Goal: Information Seeking & Learning: Get advice/opinions

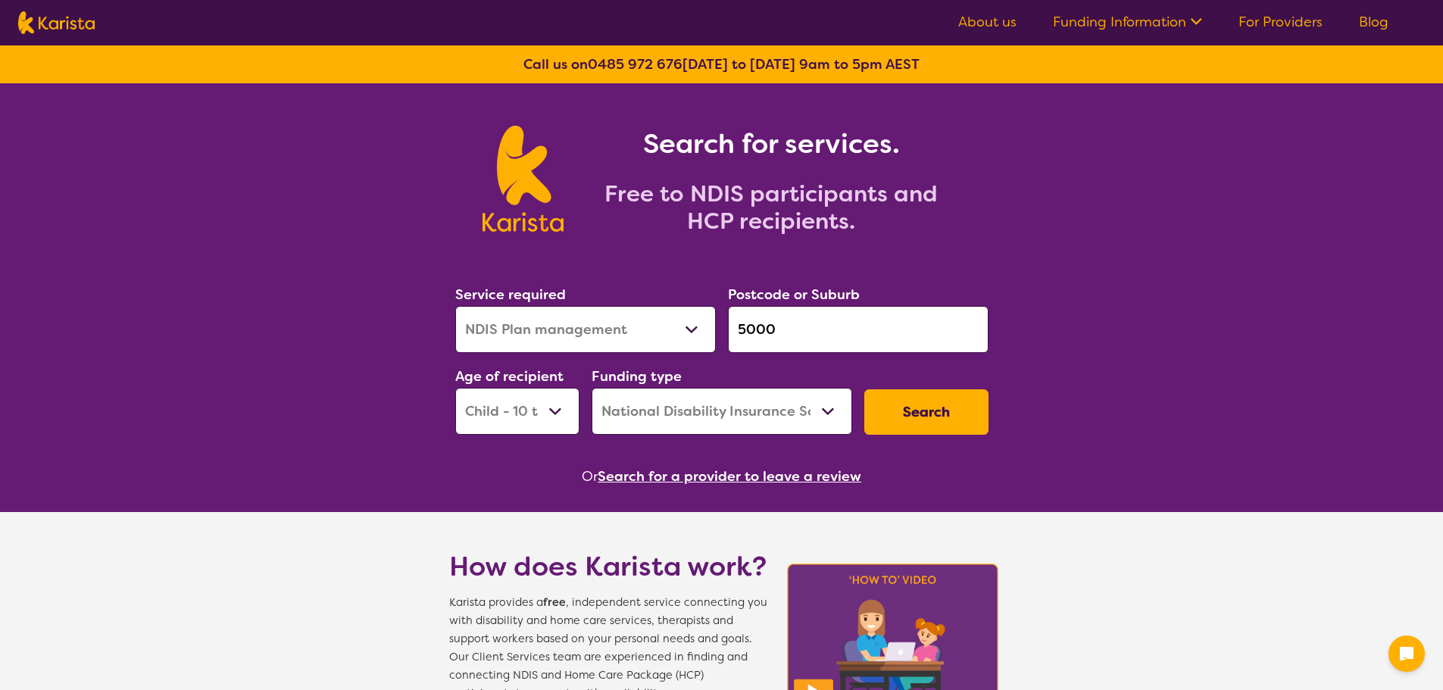
select select "NDIS Plan management"
select select "CH"
select select "NDIS"
click at [949, 415] on button "Search" at bounding box center [926, 411] width 124 height 45
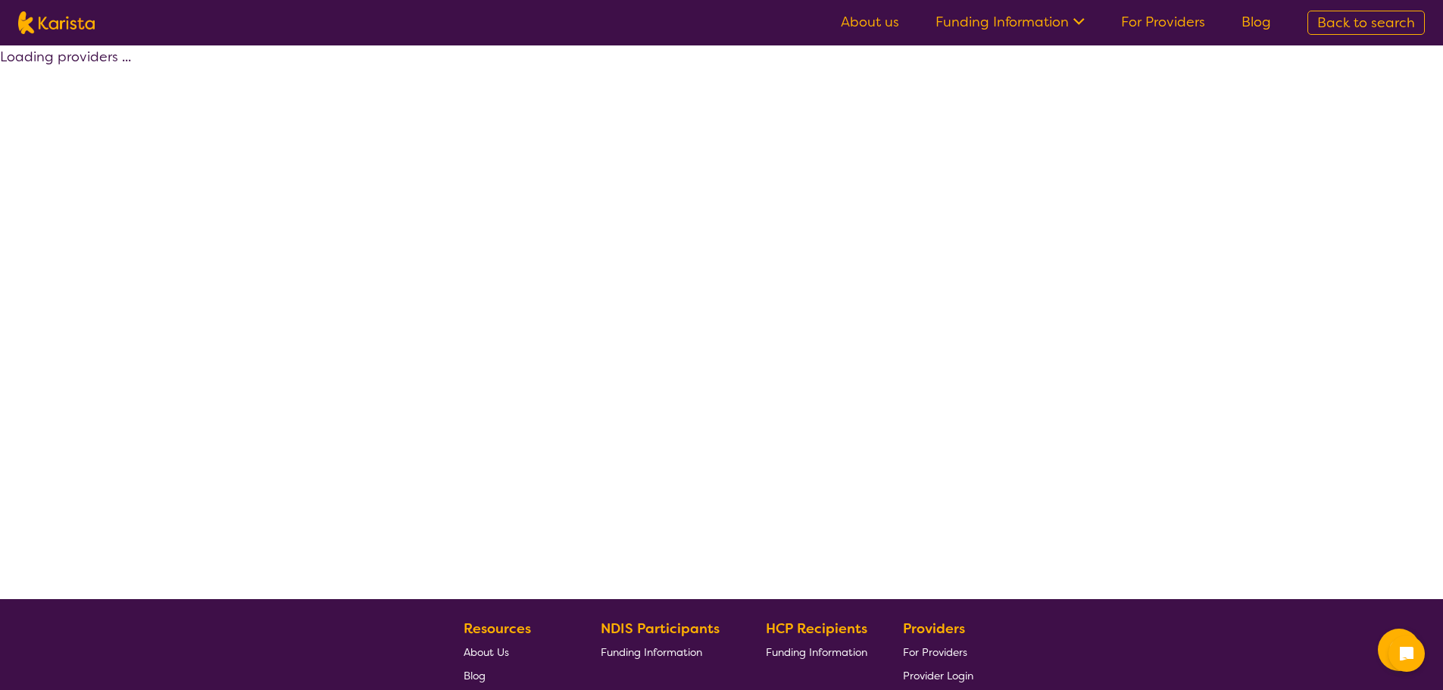
select select "by_score"
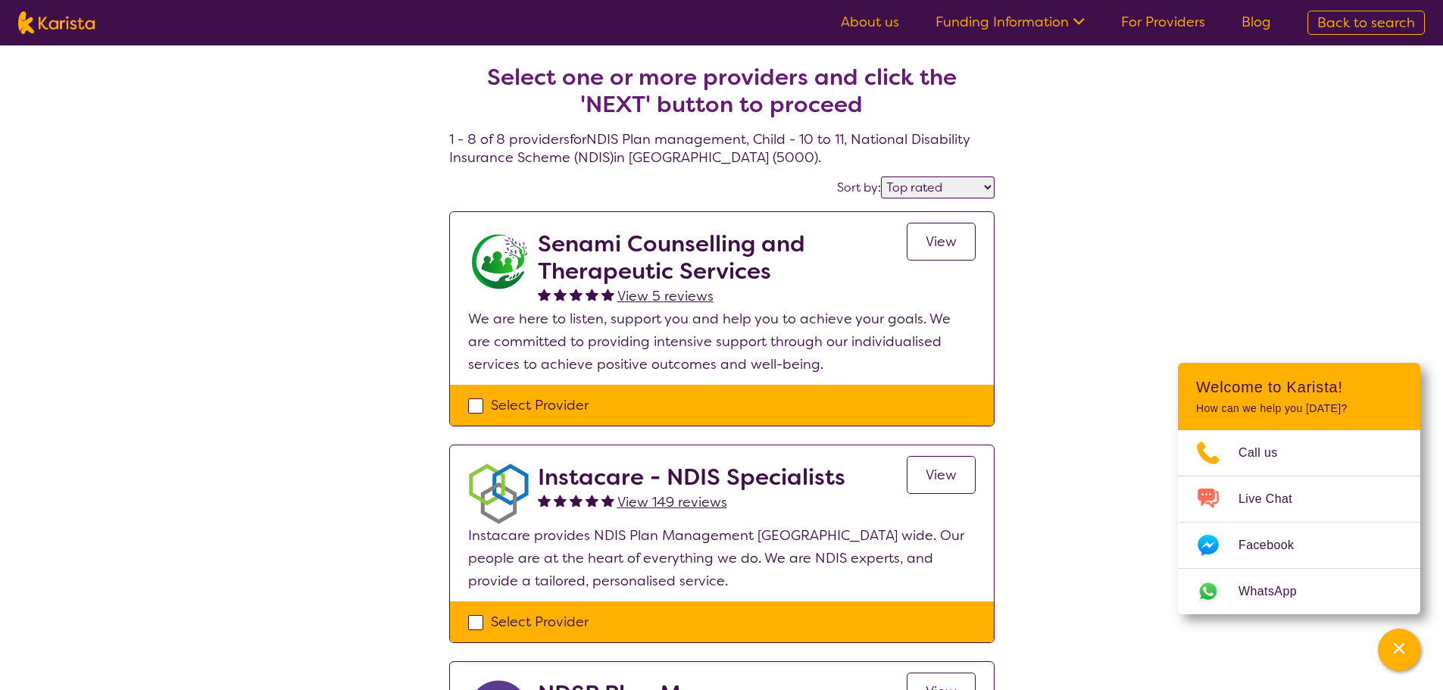
scroll to position [379, 0]
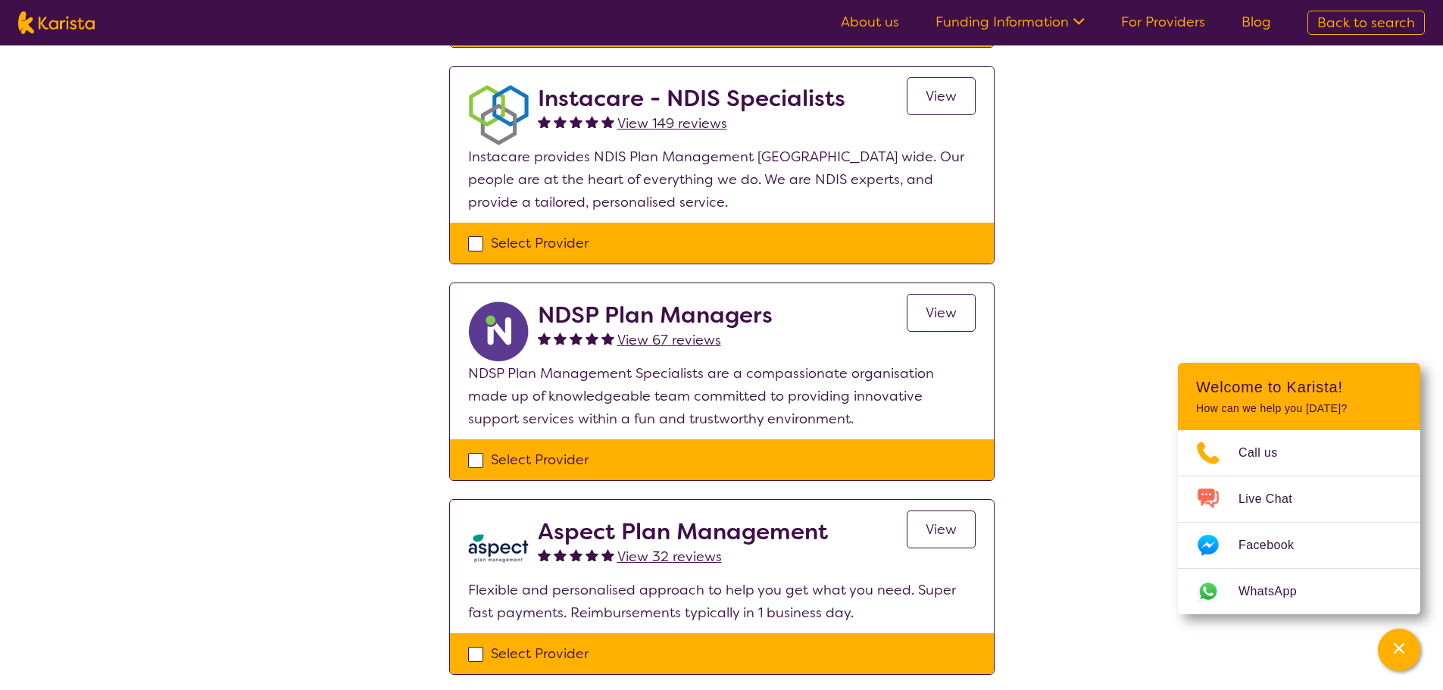
click at [955, 314] on span "View" at bounding box center [941, 313] width 31 height 18
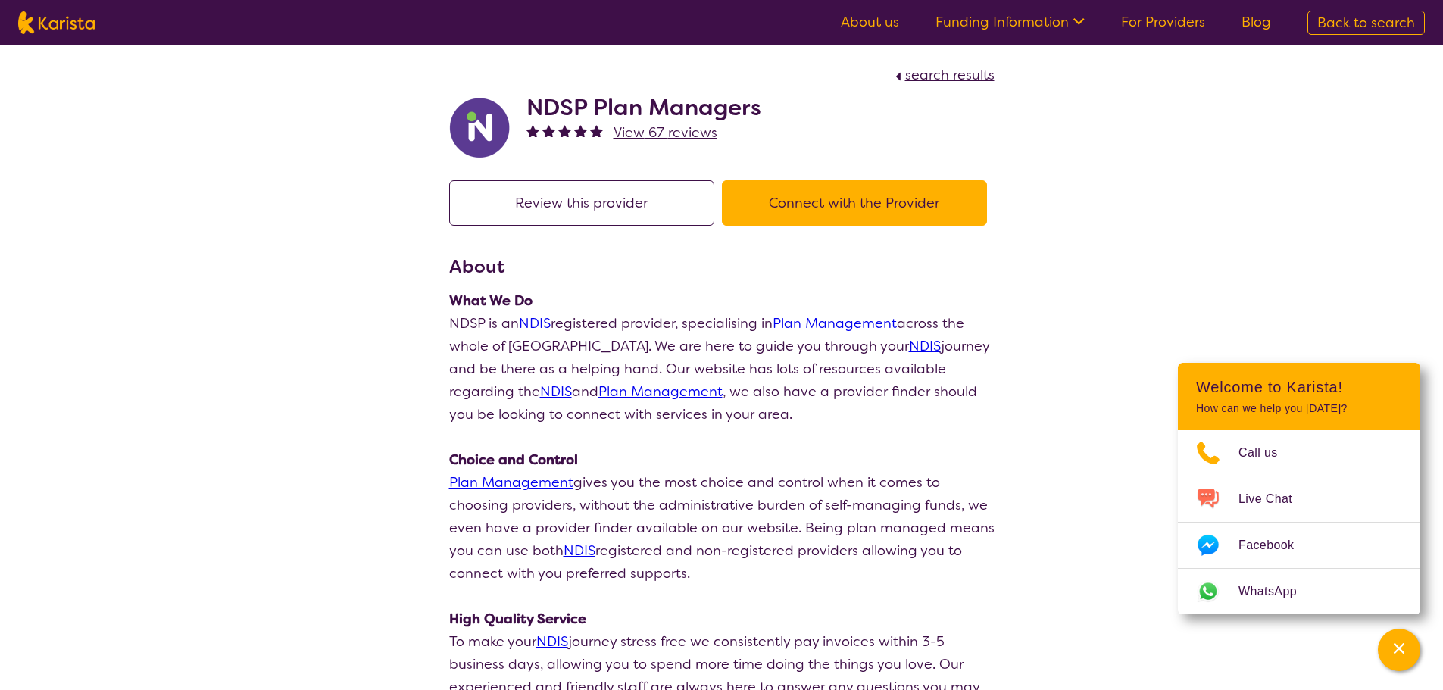
click at [824, 198] on button "Connect with the Provider" at bounding box center [854, 202] width 265 height 45
